Goal: Task Accomplishment & Management: Manage account settings

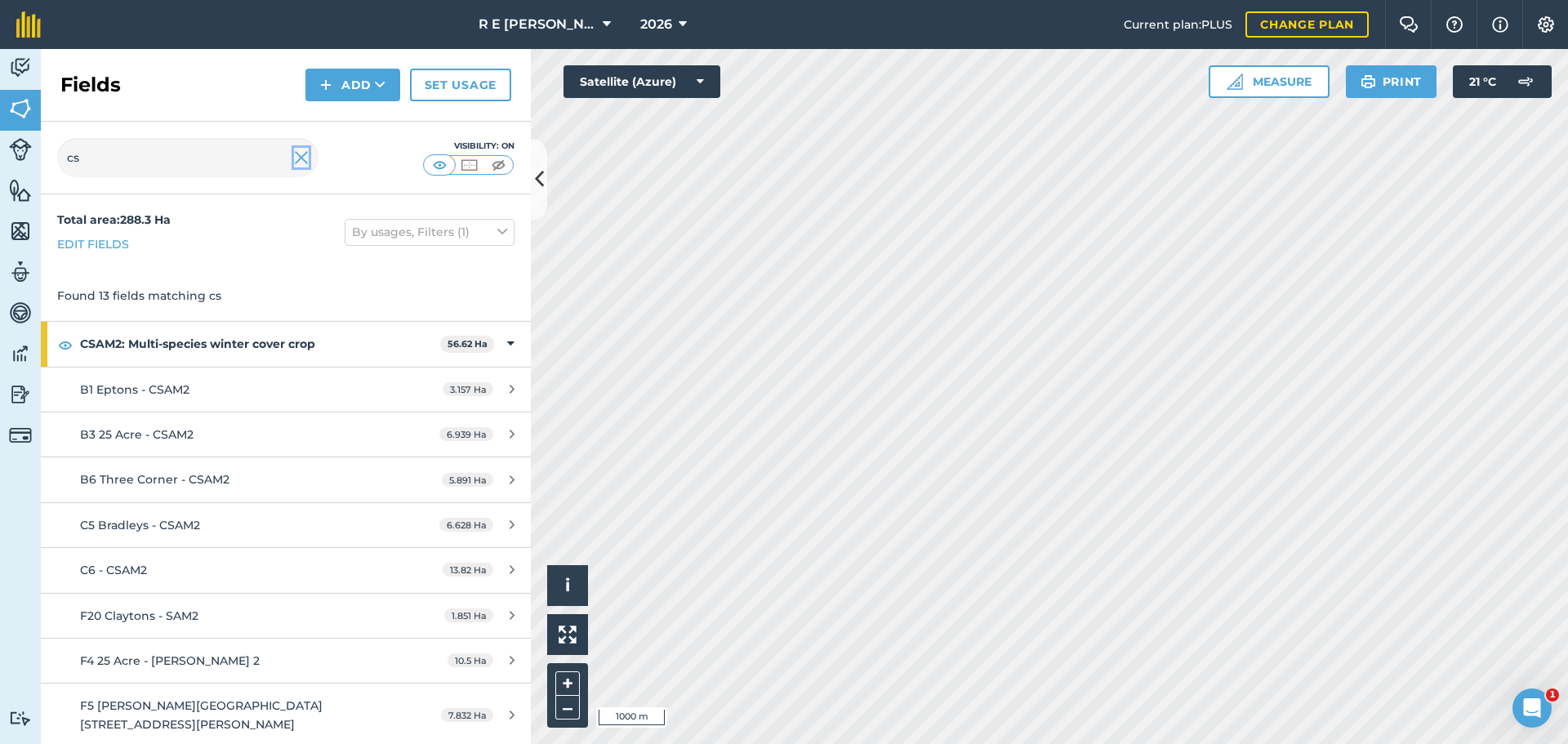
click at [298, 159] on img at bounding box center [301, 158] width 14 height 20
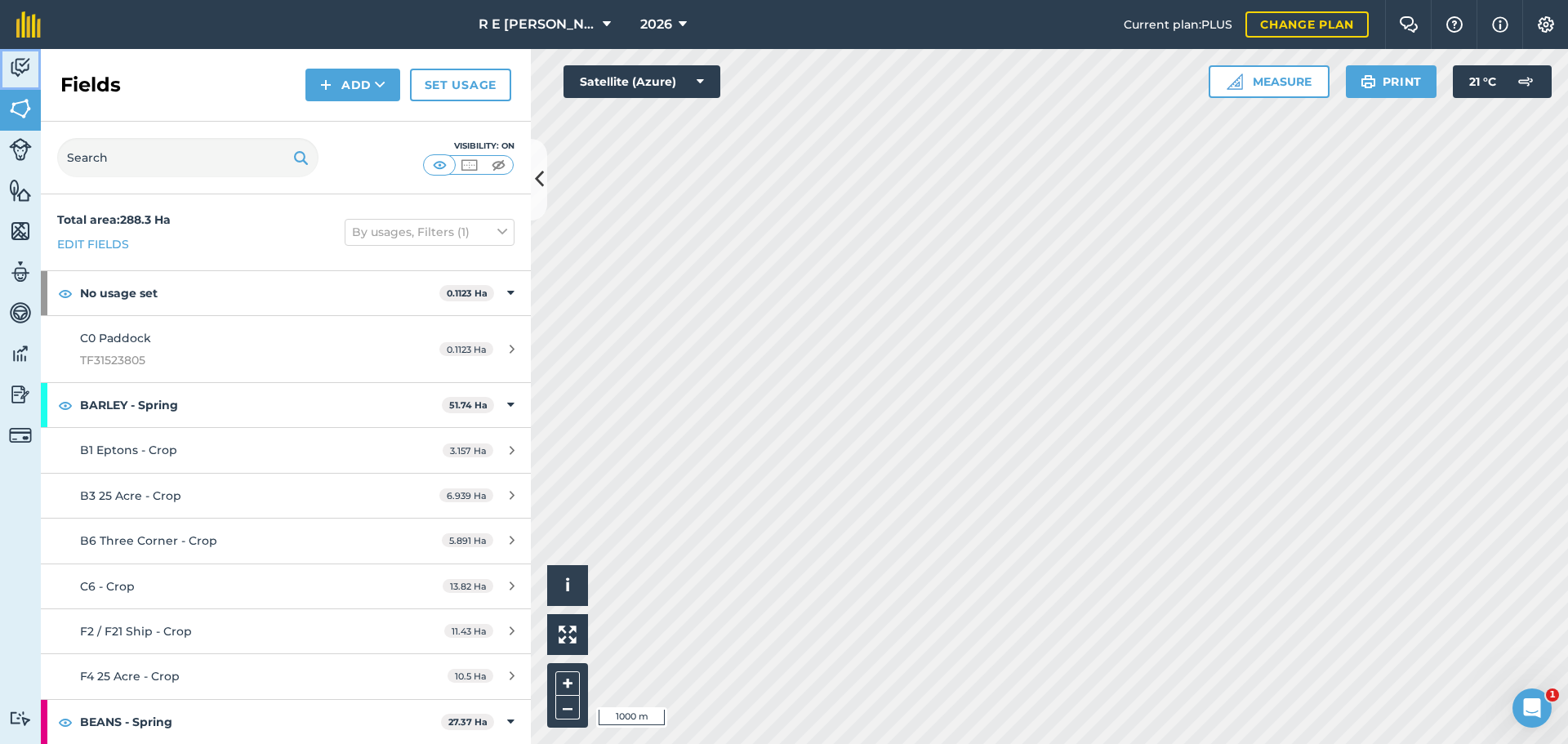
click at [28, 76] on img at bounding box center [20, 67] width 23 height 24
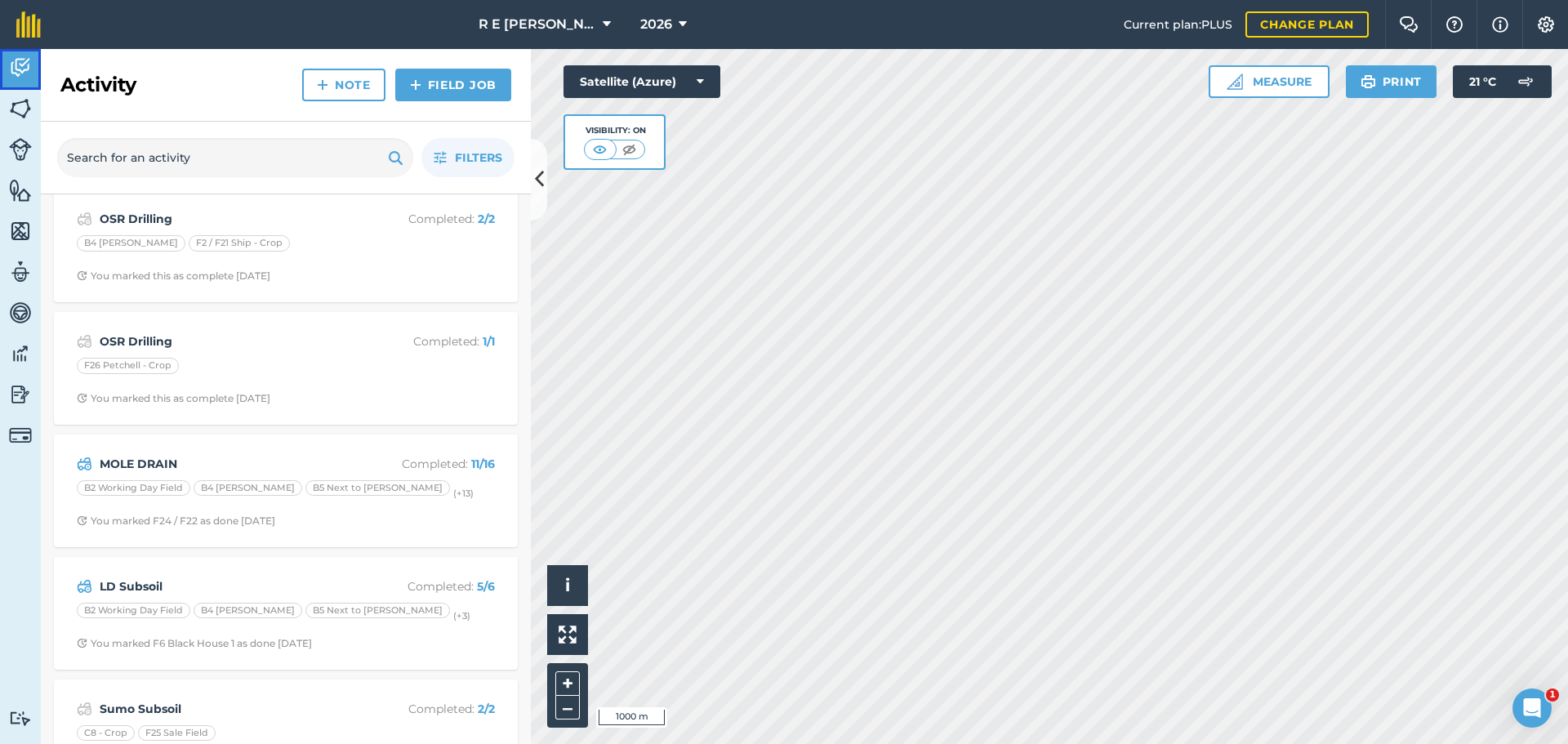
scroll to position [653, 0]
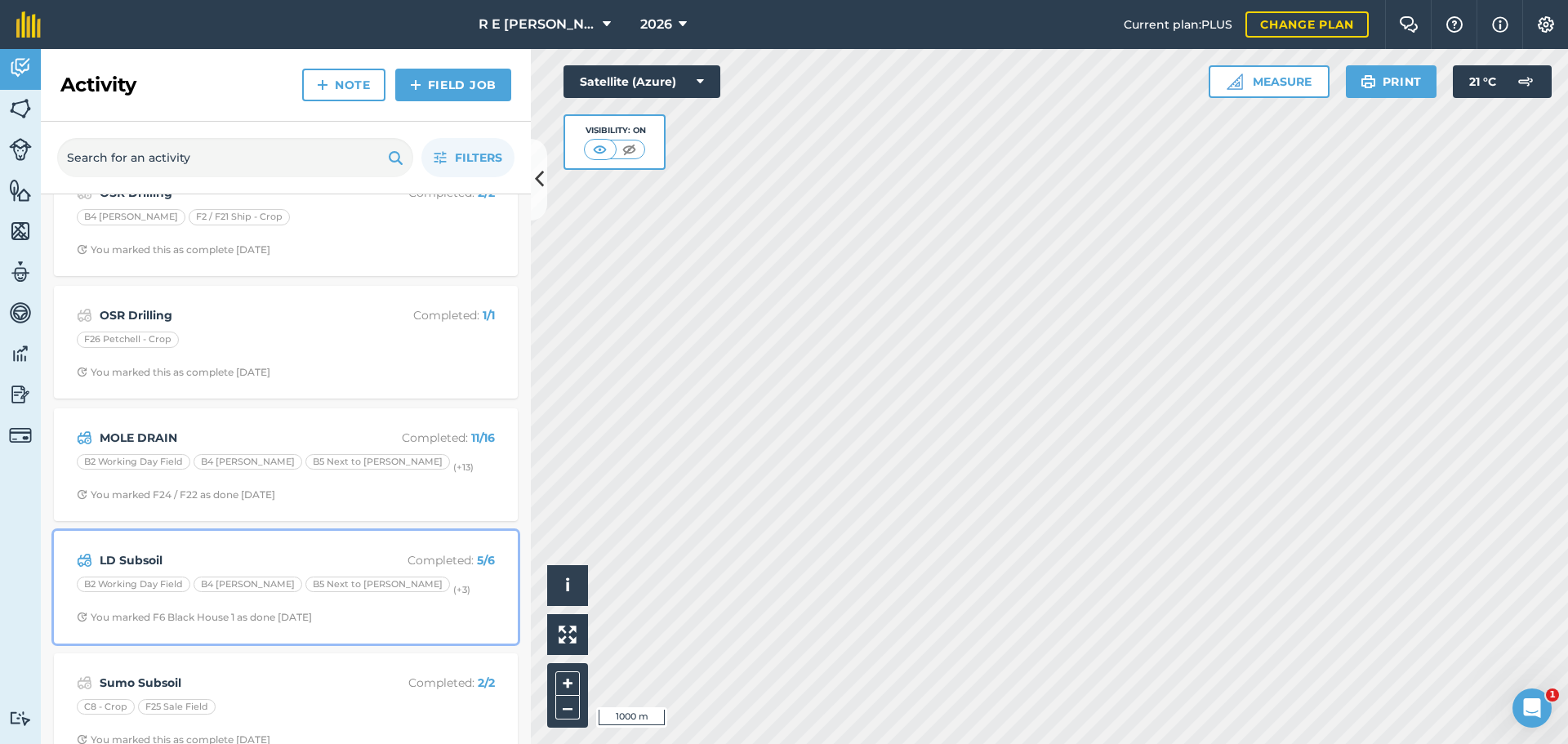
click at [283, 559] on strong "LD Subsoil" at bounding box center [229, 560] width 259 height 18
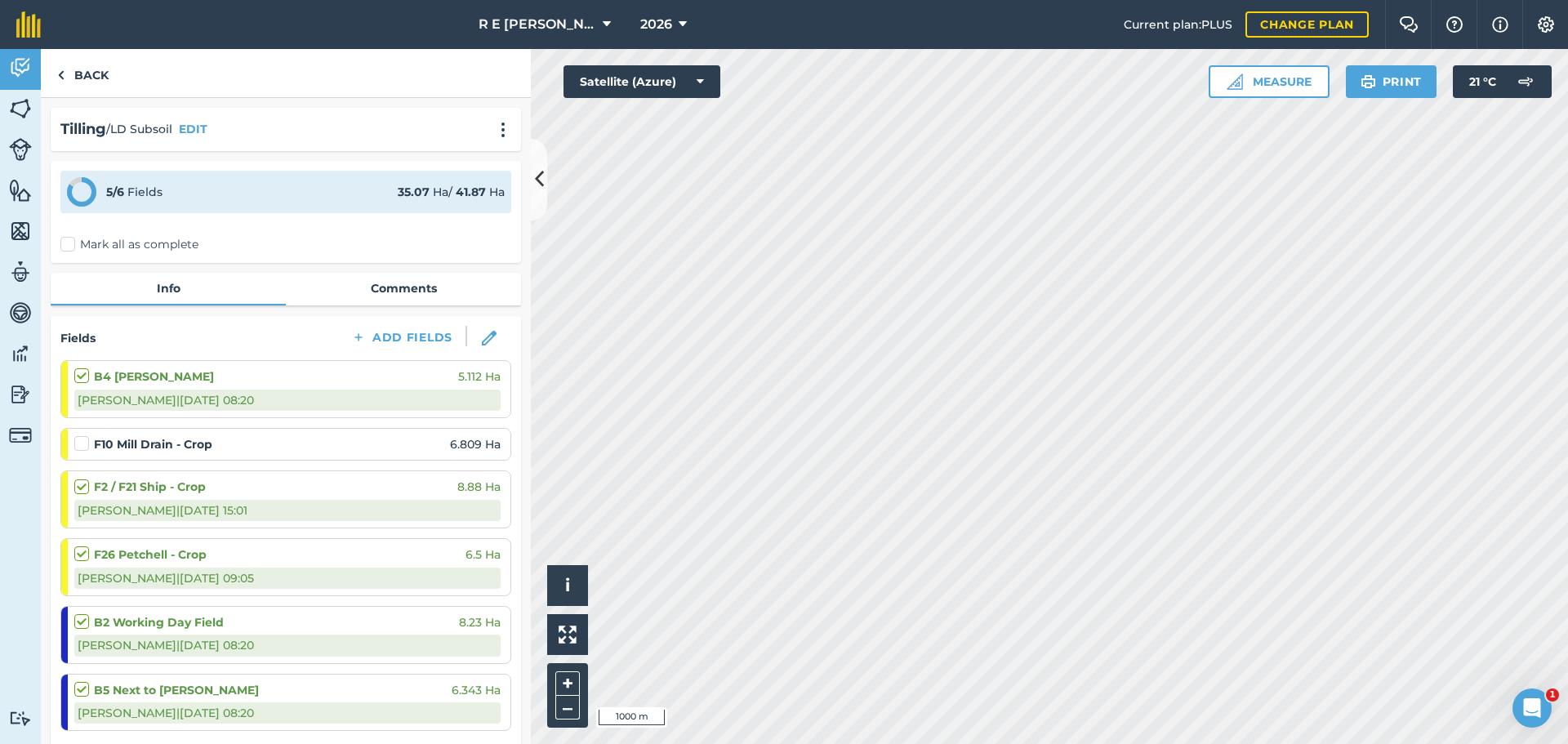
click at [84, 436] on label at bounding box center [84, 436] width 20 height 0
click at [84, 446] on input "checkbox" at bounding box center [79, 441] width 11 height 11
checkbox input "false"
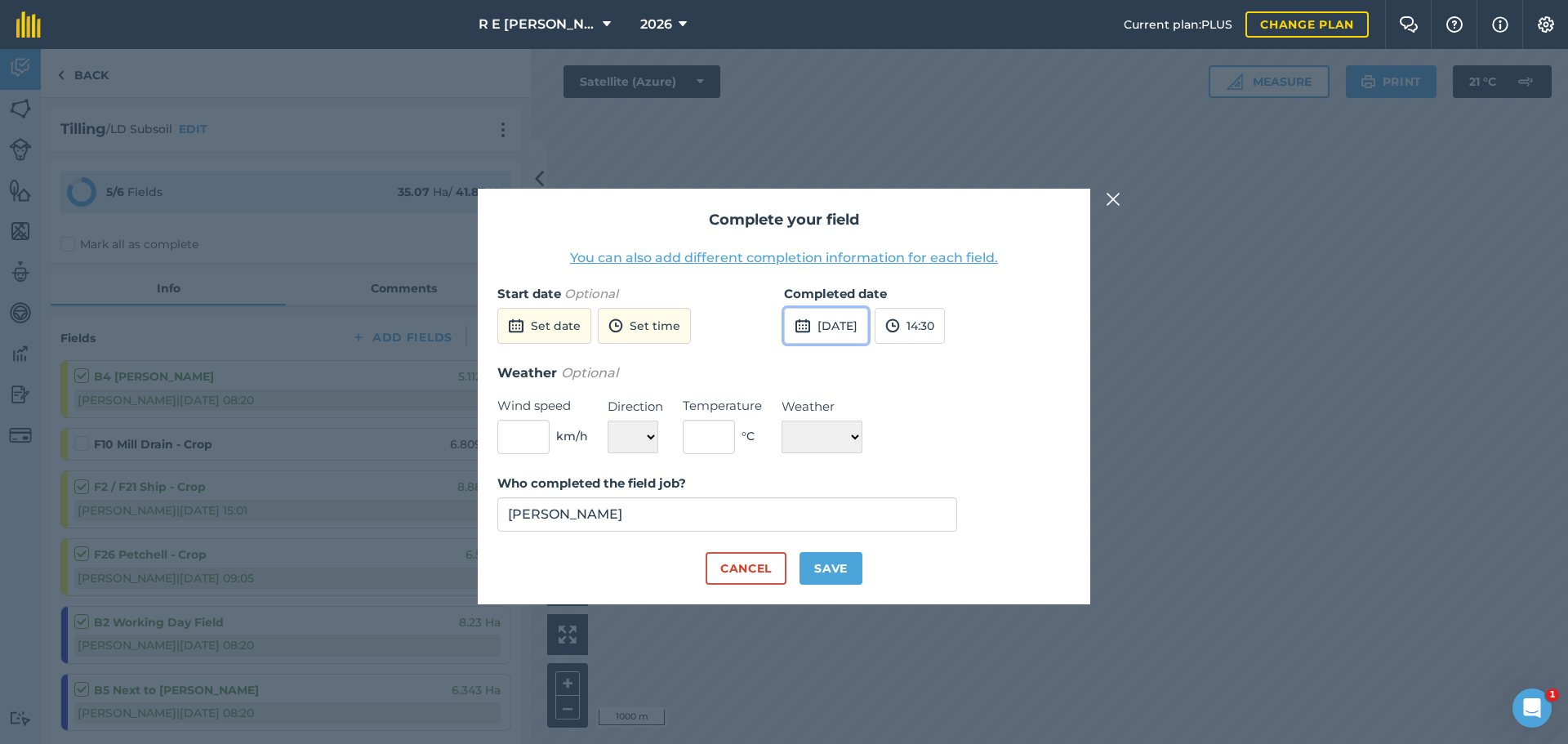
click at [829, 320] on button "[DATE]" at bounding box center [826, 326] width 84 height 36
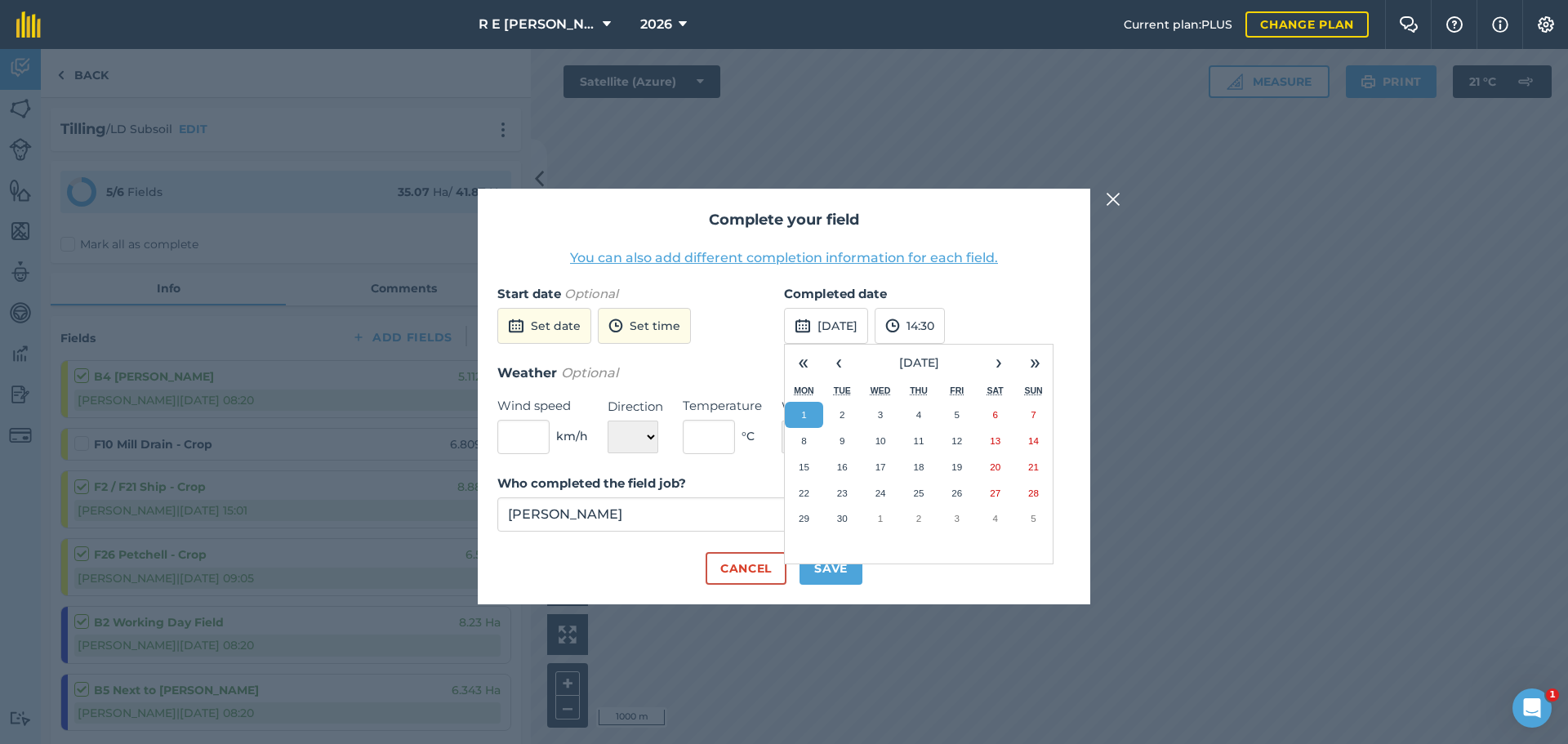
click at [798, 412] on button "1" at bounding box center [804, 414] width 38 height 26
click at [821, 576] on button "Save" at bounding box center [830, 568] width 63 height 33
checkbox input "true"
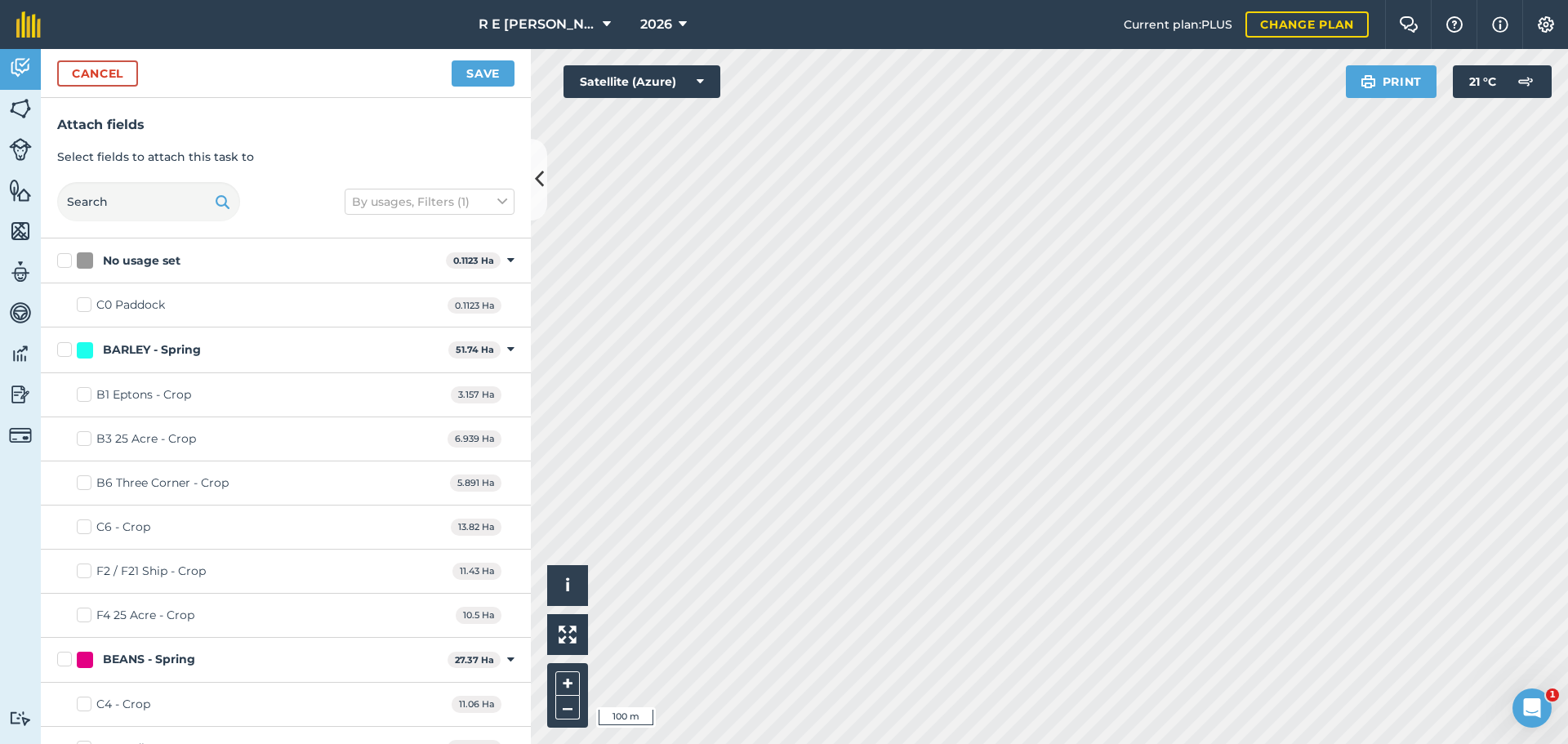
checkbox input "true"
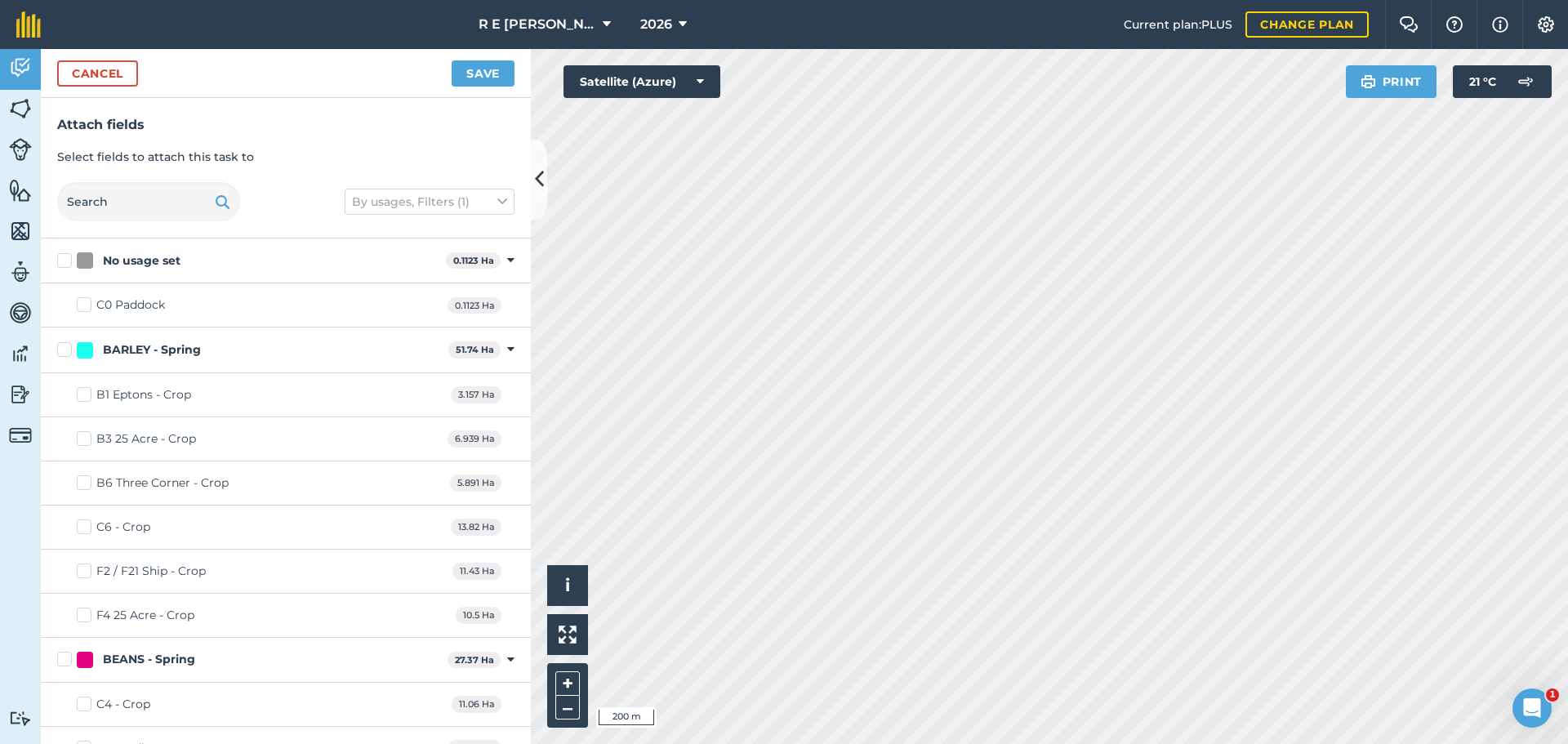
checkbox input "true"
click at [479, 78] on button "Save" at bounding box center [483, 73] width 63 height 26
checkbox input "false"
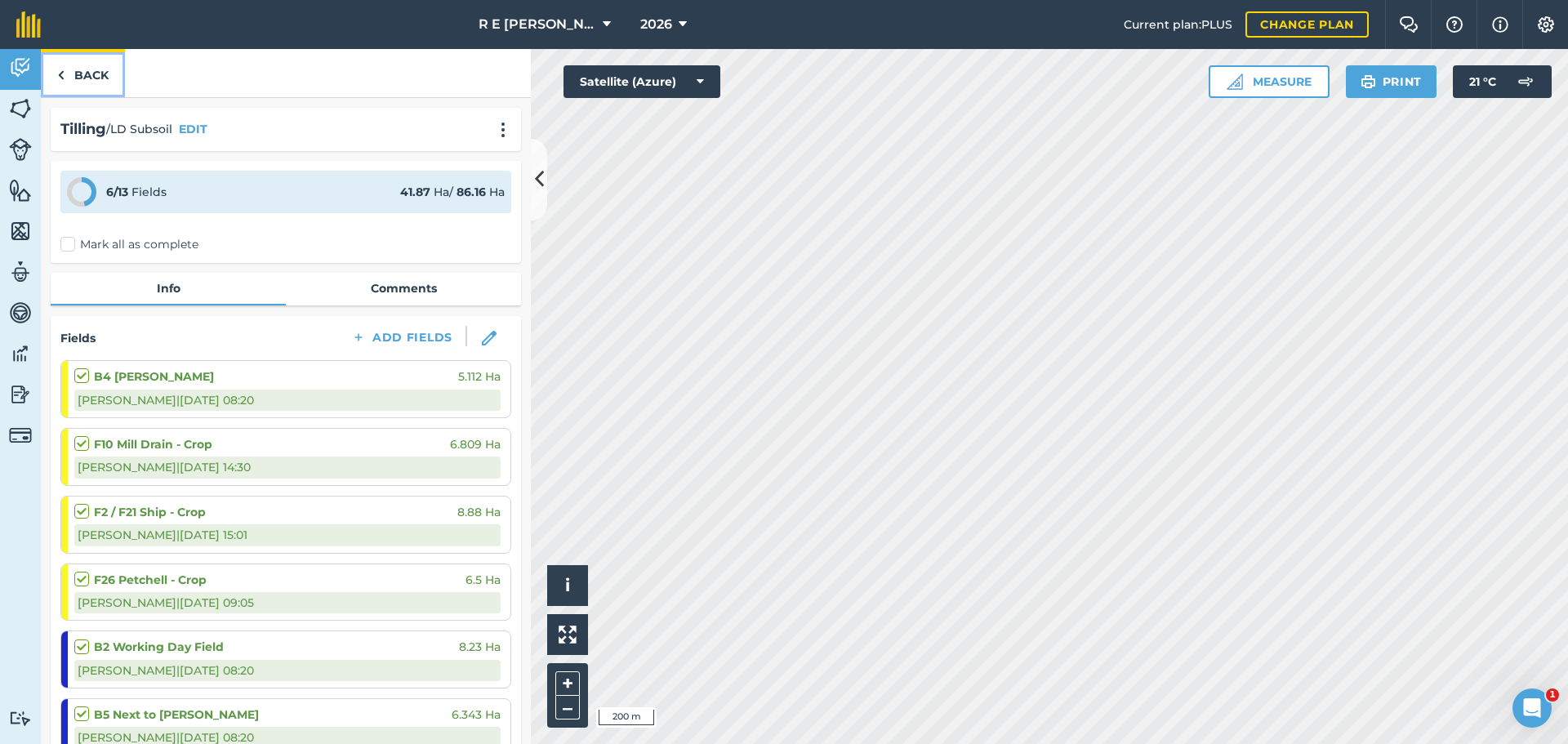
click at [87, 80] on link "Back" at bounding box center [83, 73] width 84 height 48
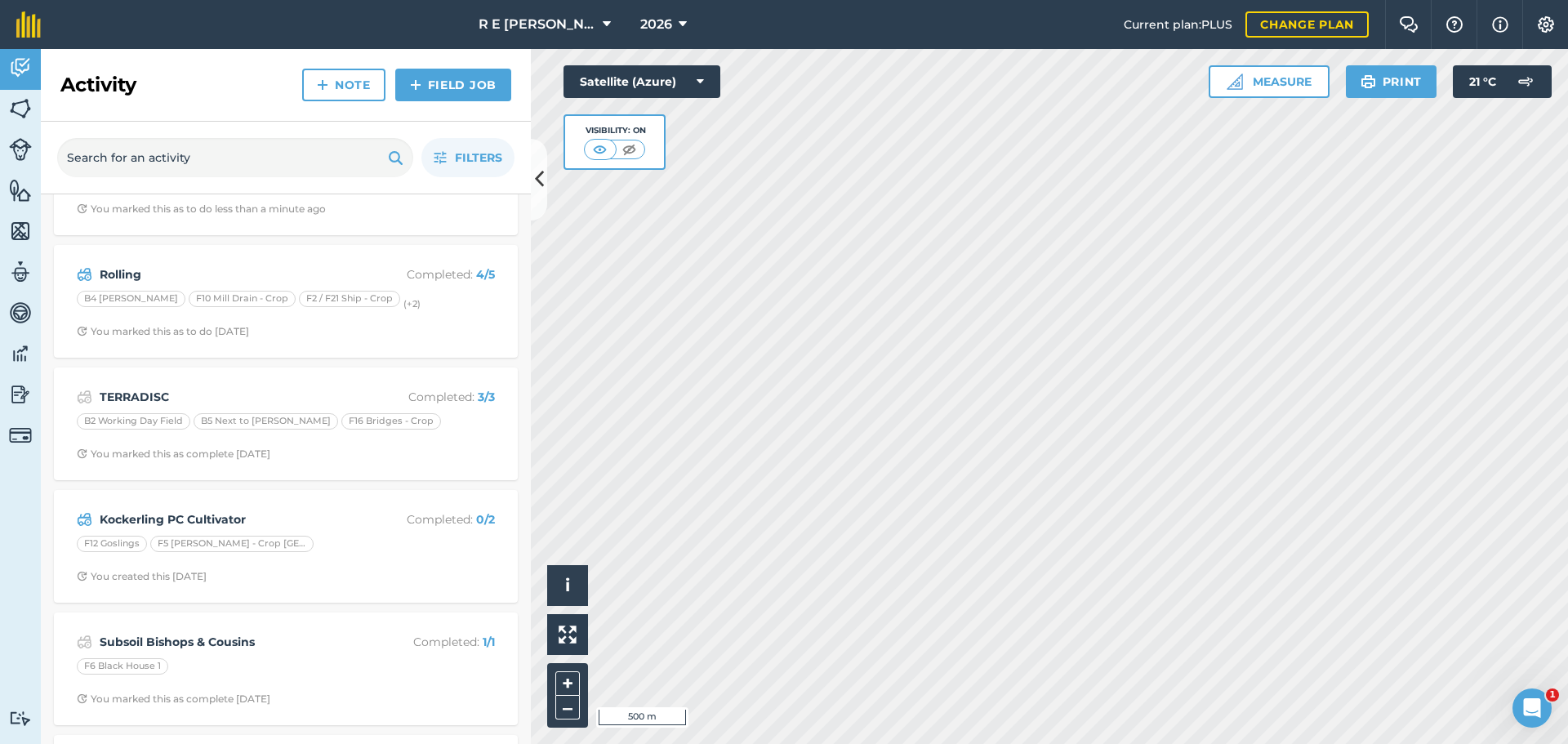
scroll to position [163, 0]
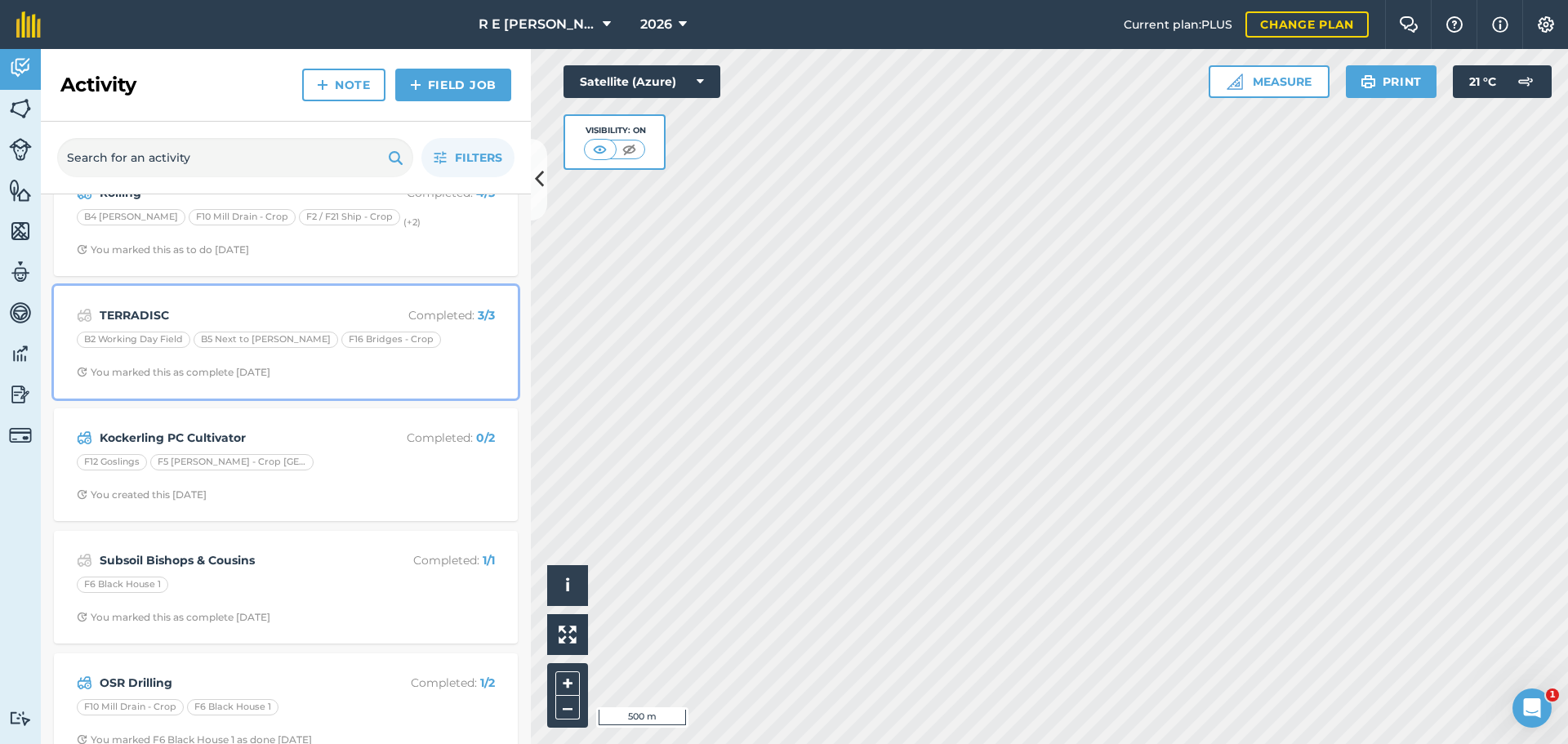
click at [307, 360] on div "TERRADISC Completed : 3 / 3 B2 Working Day Field B5 Next to [PERSON_NAME] F16 […" at bounding box center [285, 342] width 445 height 93
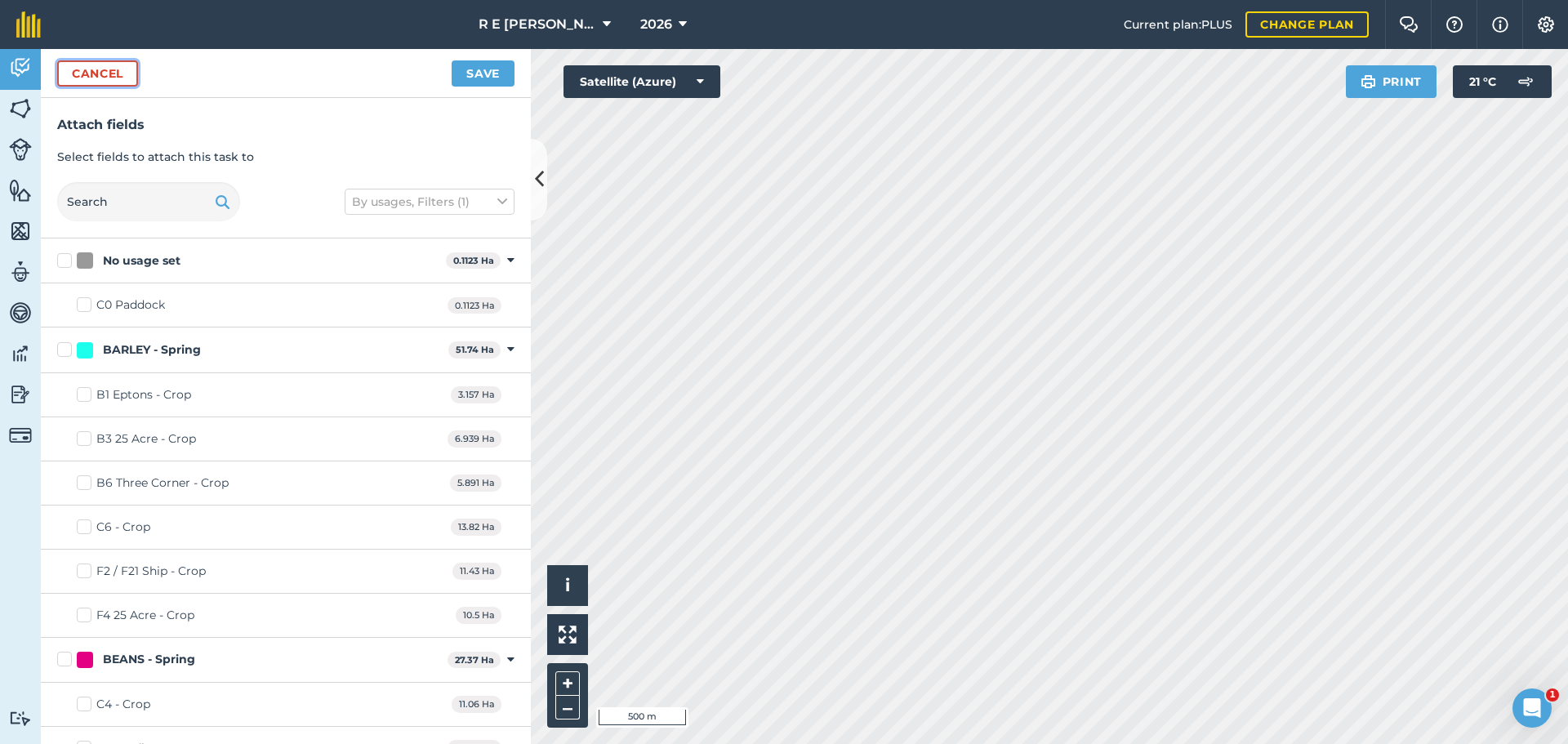
click at [97, 83] on button "Cancel" at bounding box center [97, 73] width 81 height 26
